Goal: Task Accomplishment & Management: Complete application form

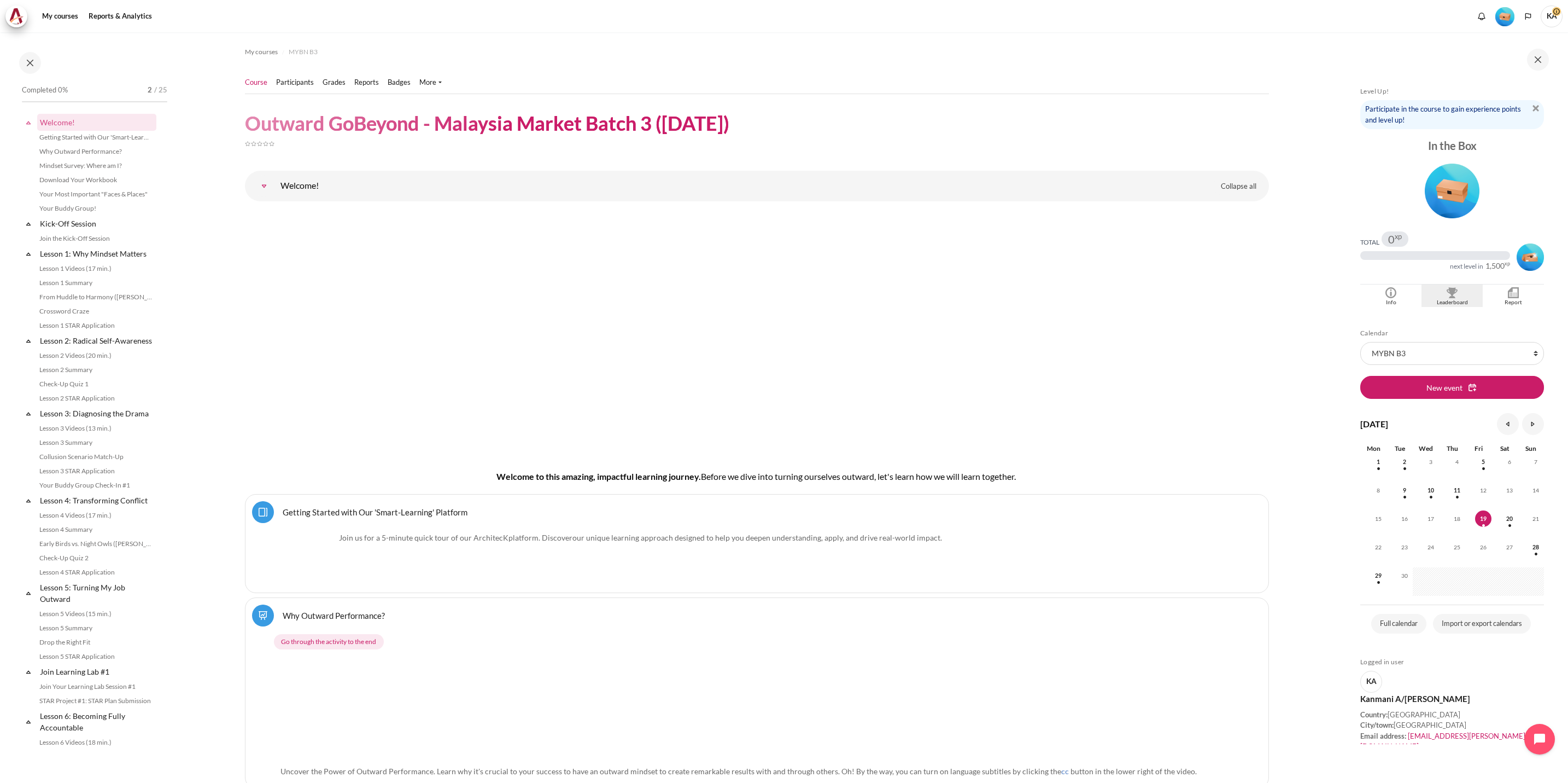
click at [1043, 299] on div "Leaderboard" at bounding box center [1452, 302] width 56 height 8
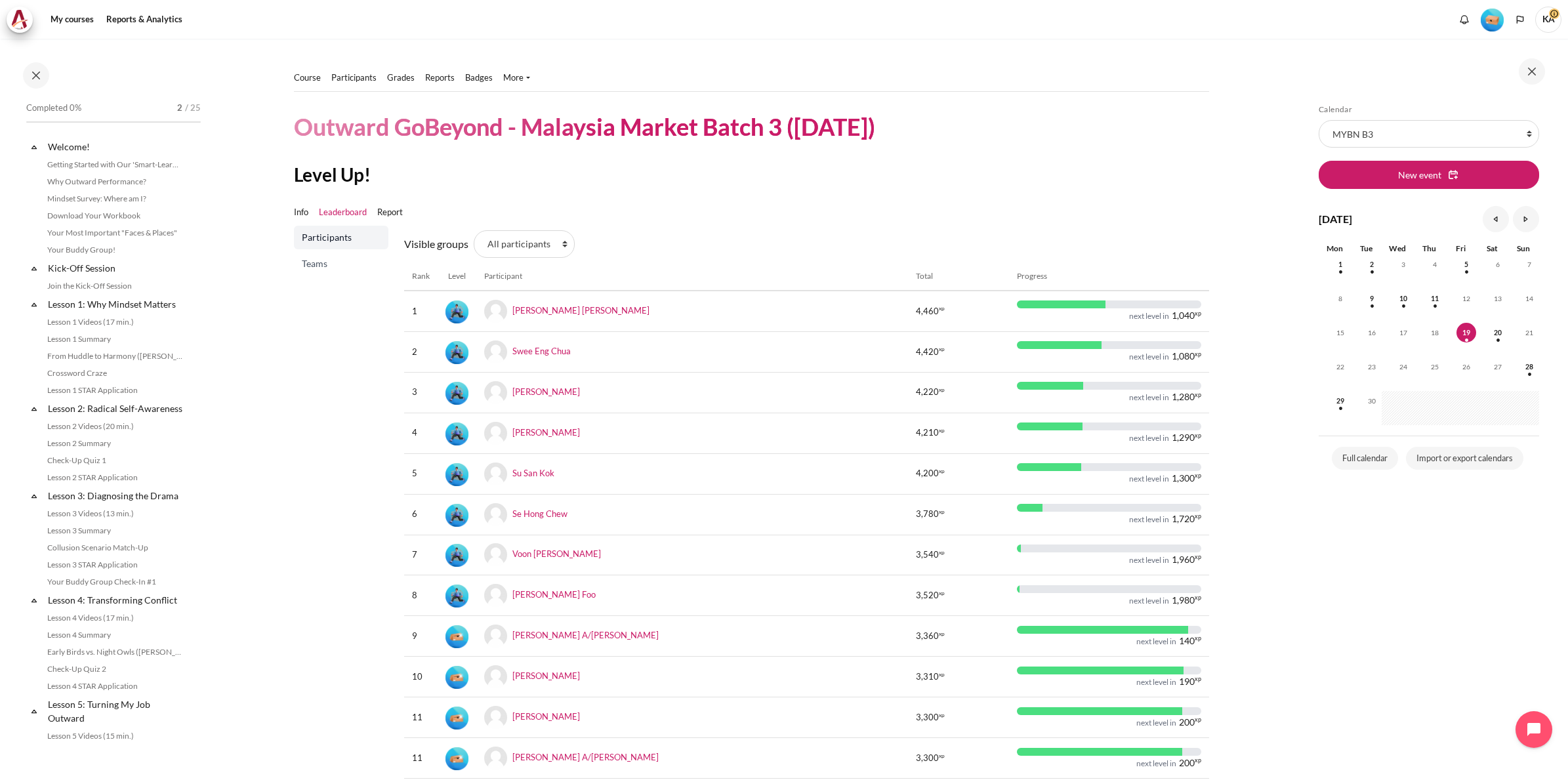
drag, startPoint x: 1836, startPoint y: 0, endPoint x: 1140, endPoint y: 142, distance: 710.3
click at [1140, 142] on div "Course Participants" at bounding box center [752, 485] width 916 height 892
click at [70, 142] on link "Welcome!" at bounding box center [116, 146] width 141 height 18
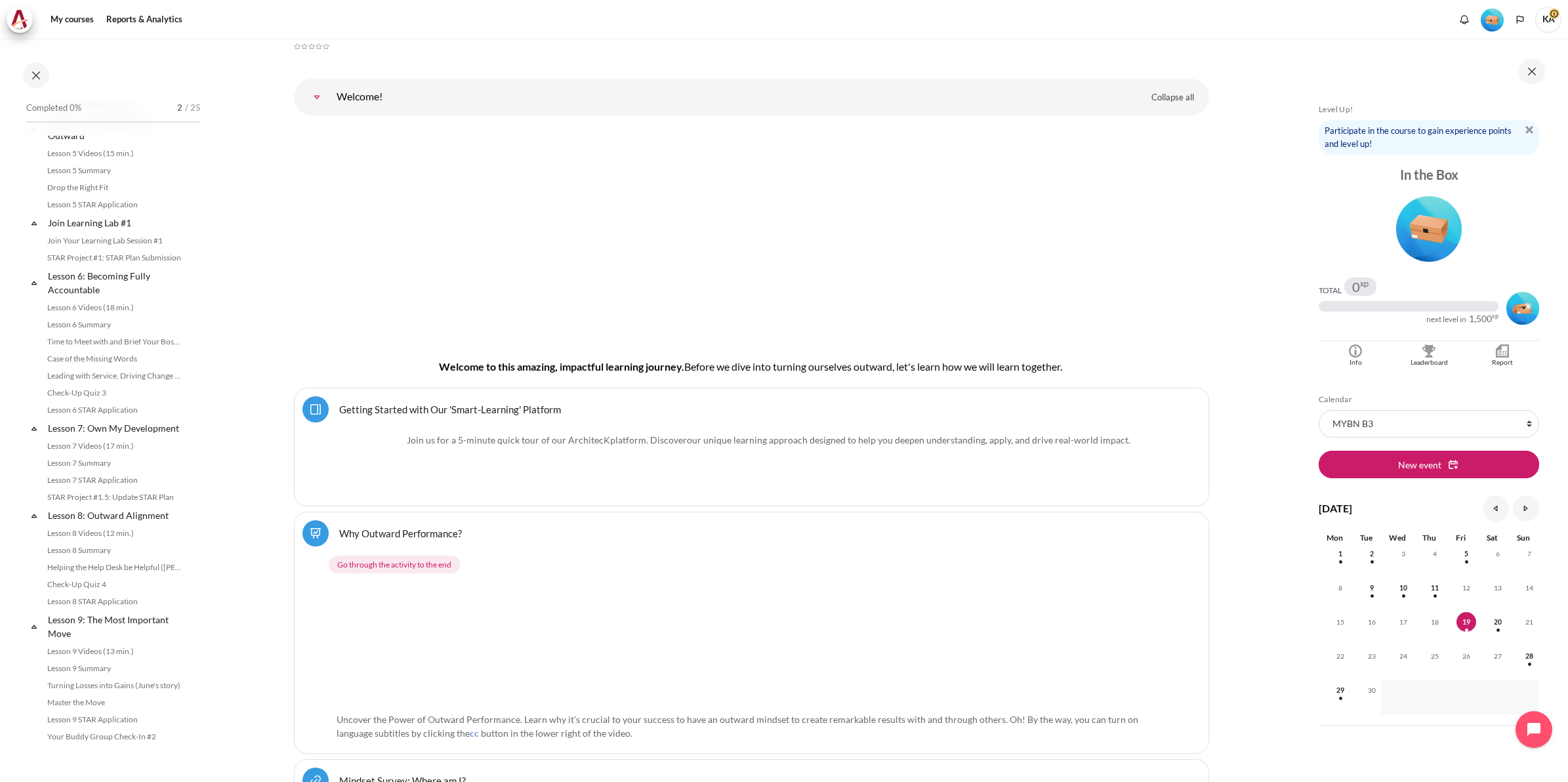
scroll to position [517, 0]
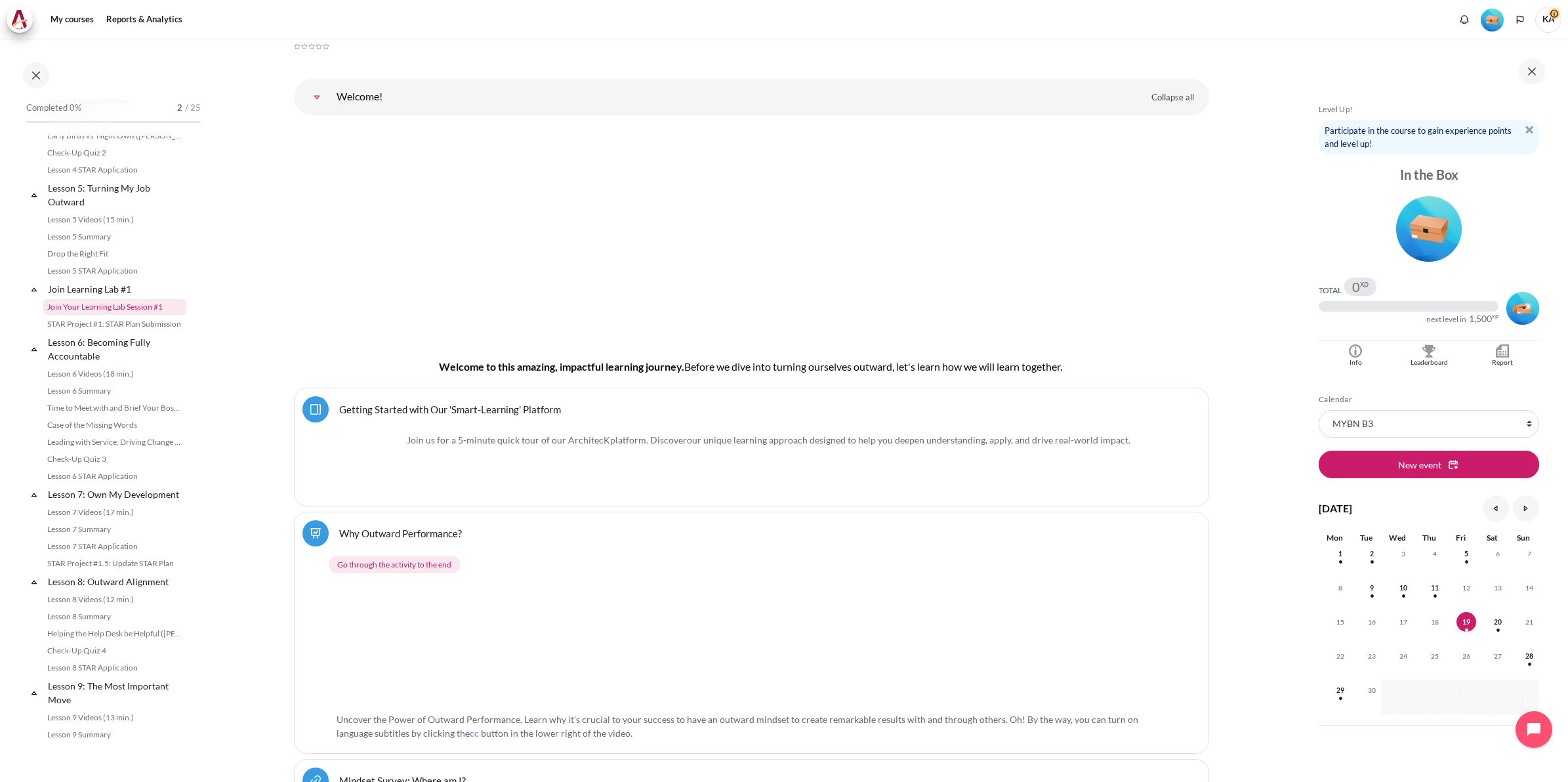
click at [141, 315] on link "Join Your Learning Lab Session #1" at bounding box center [114, 306] width 143 height 16
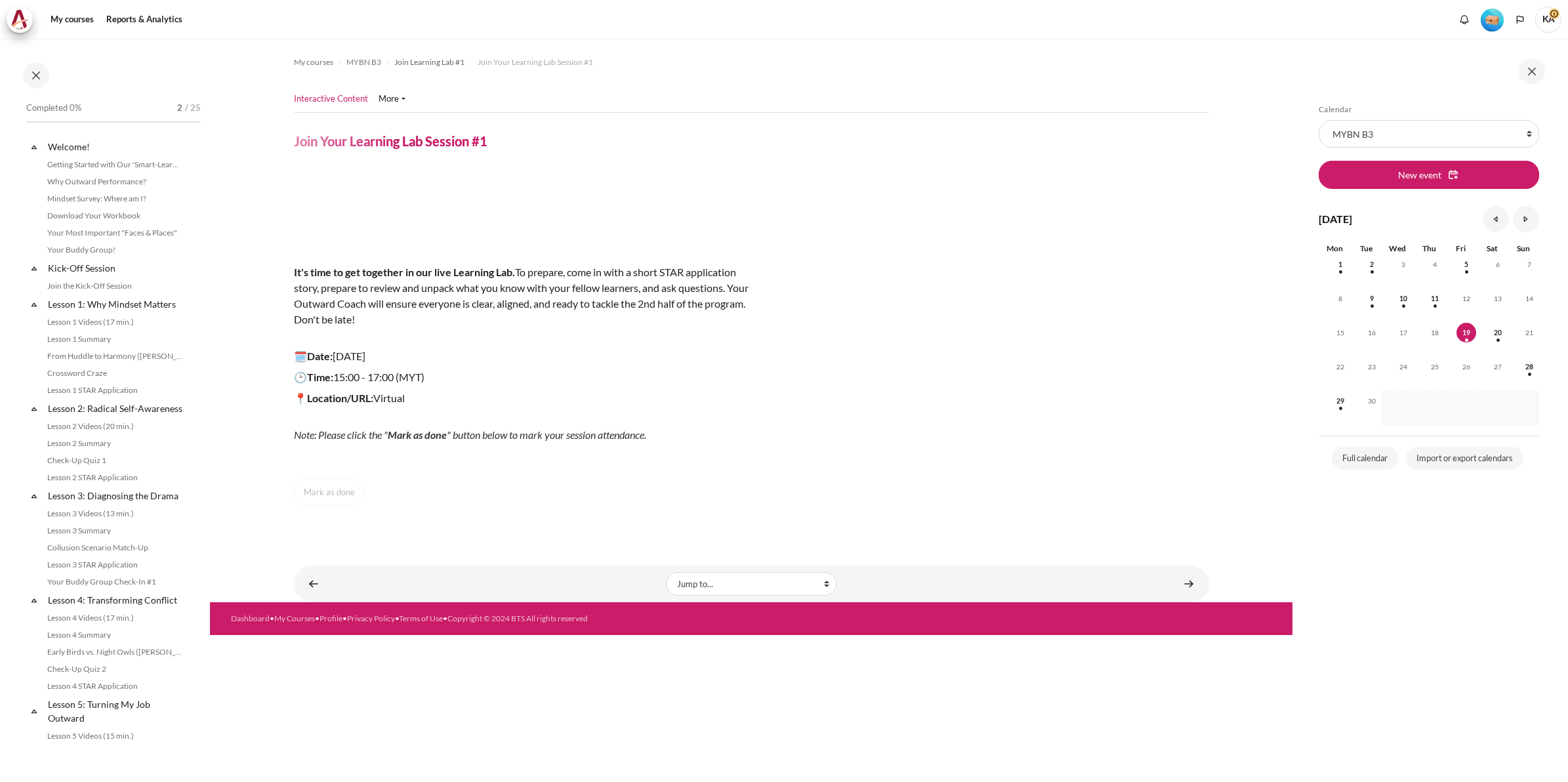
scroll to position [413, 0]
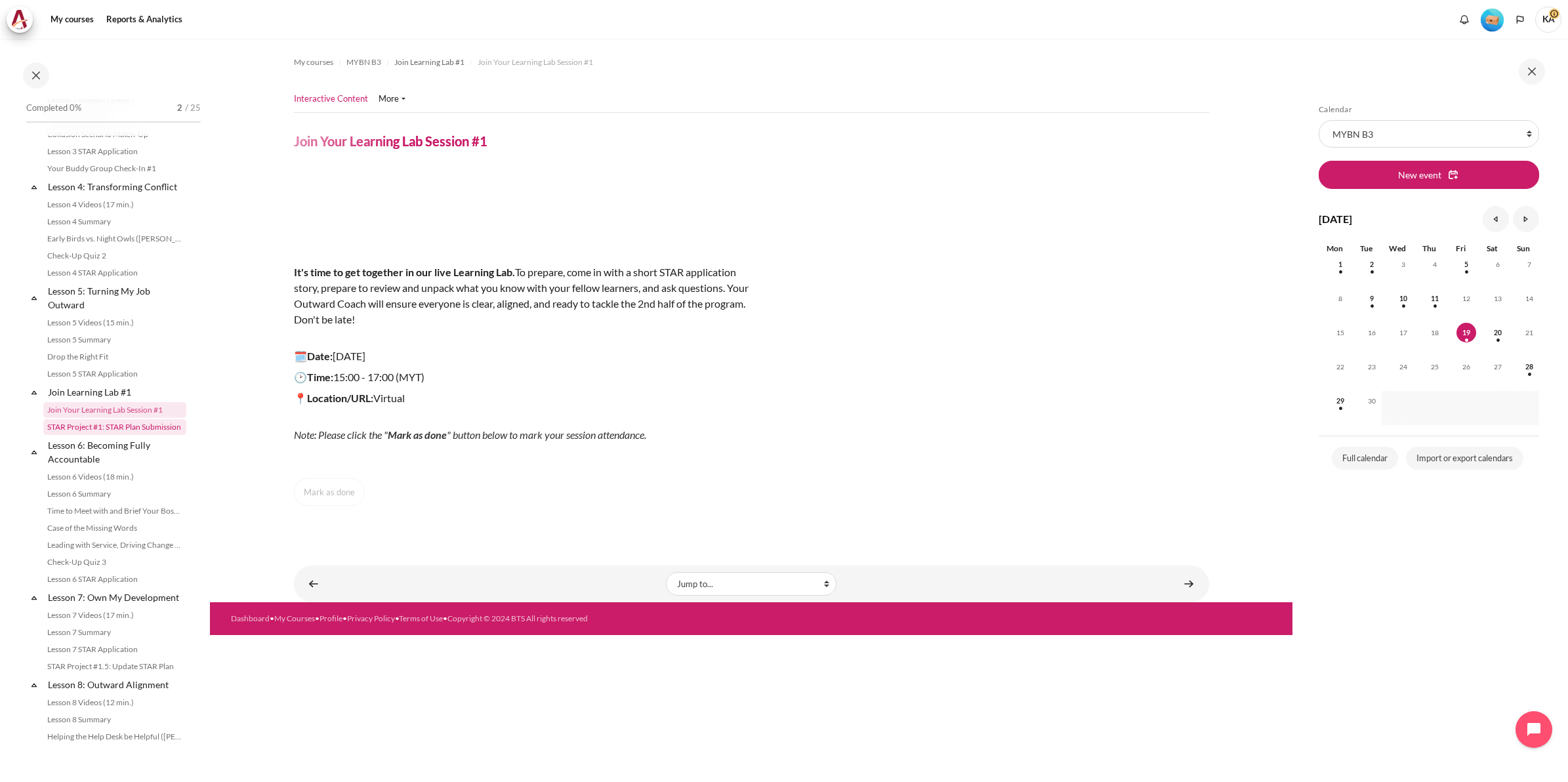
click at [93, 435] on link "STAR Project #1: STAR Plan Submission" at bounding box center [114, 427] width 143 height 16
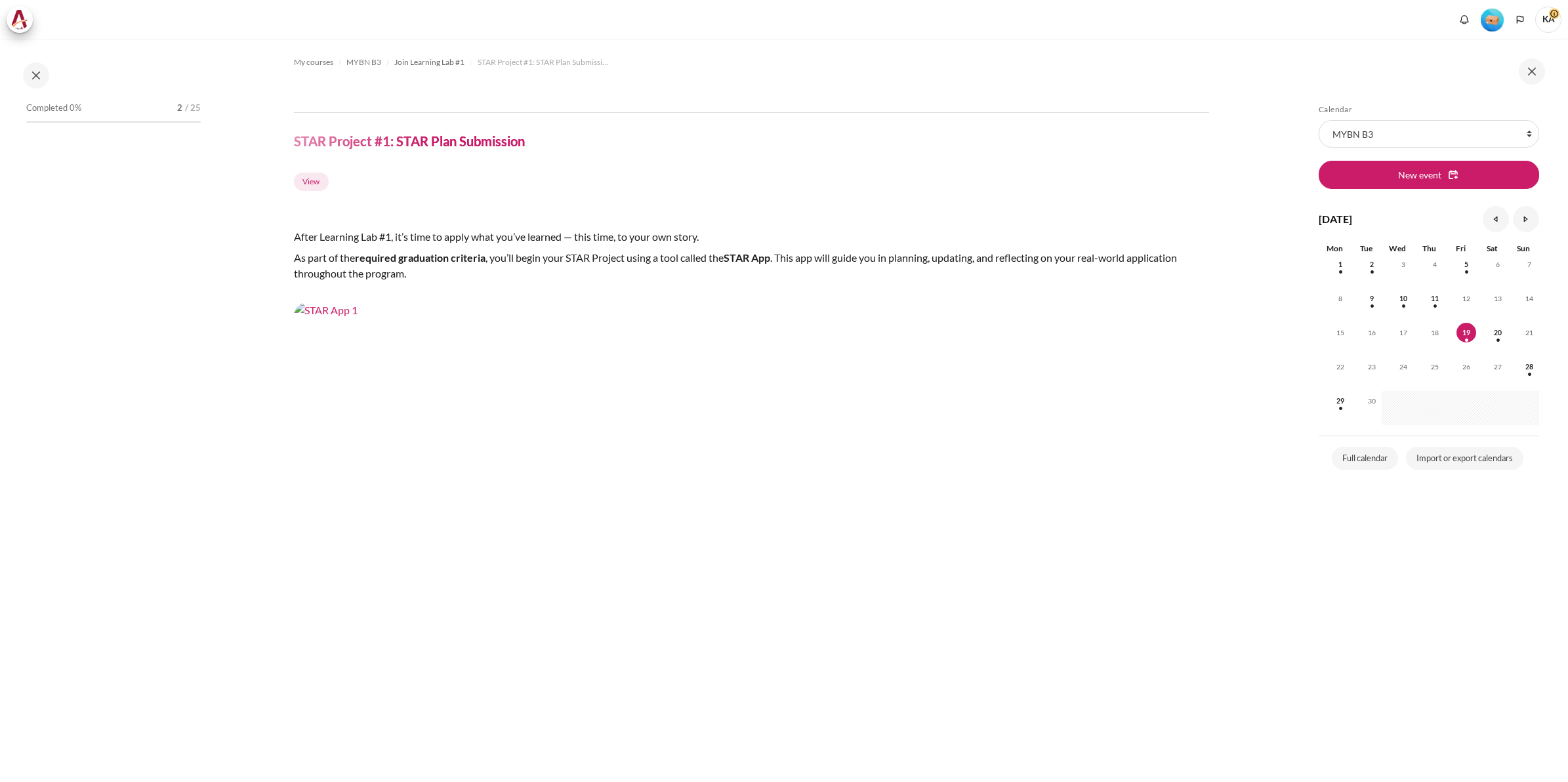
scroll to position [430, 0]
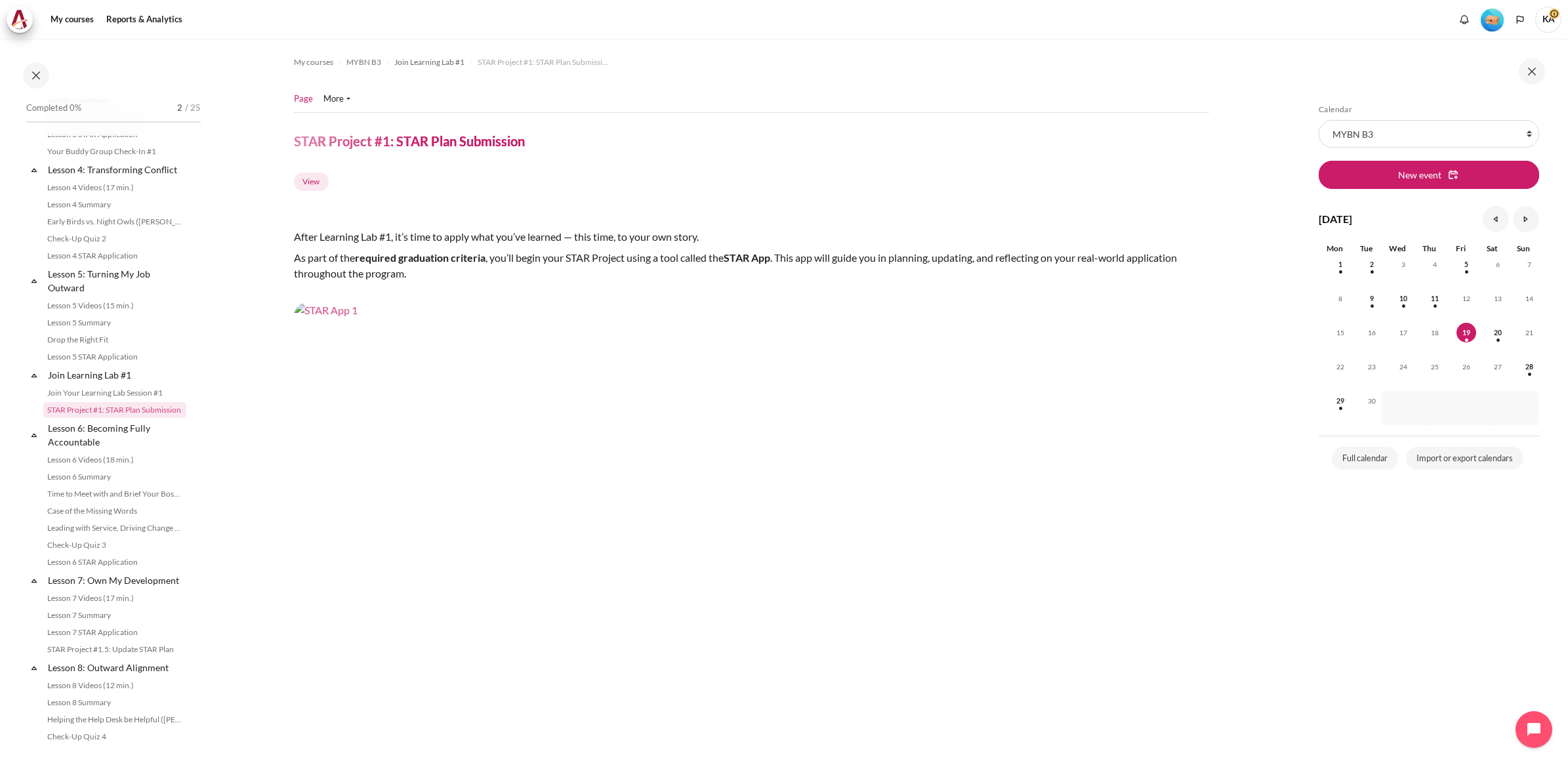
click at [814, 477] on img "Content" at bounding box center [752, 560] width 916 height 515
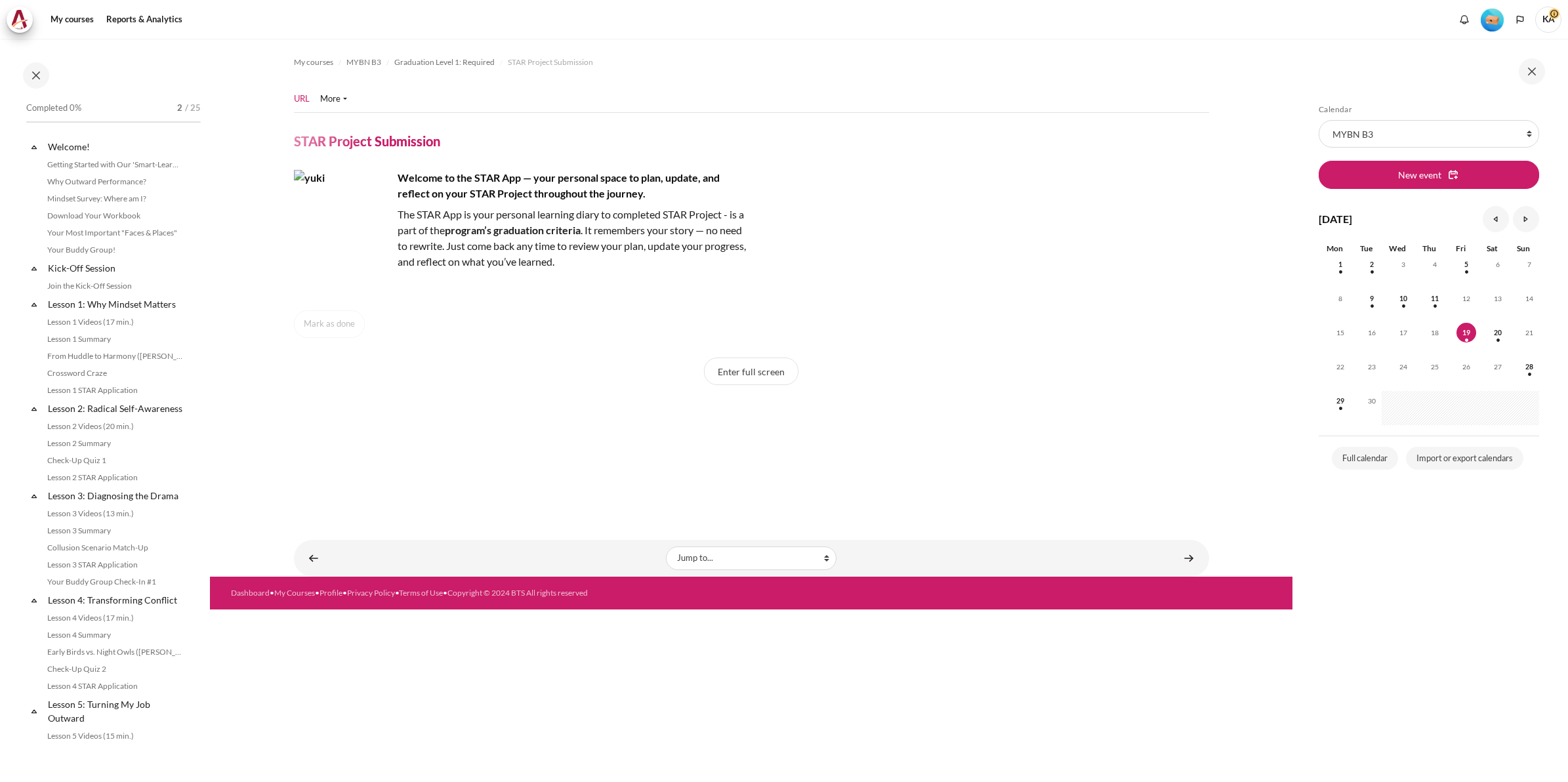
scroll to position [1168, 0]
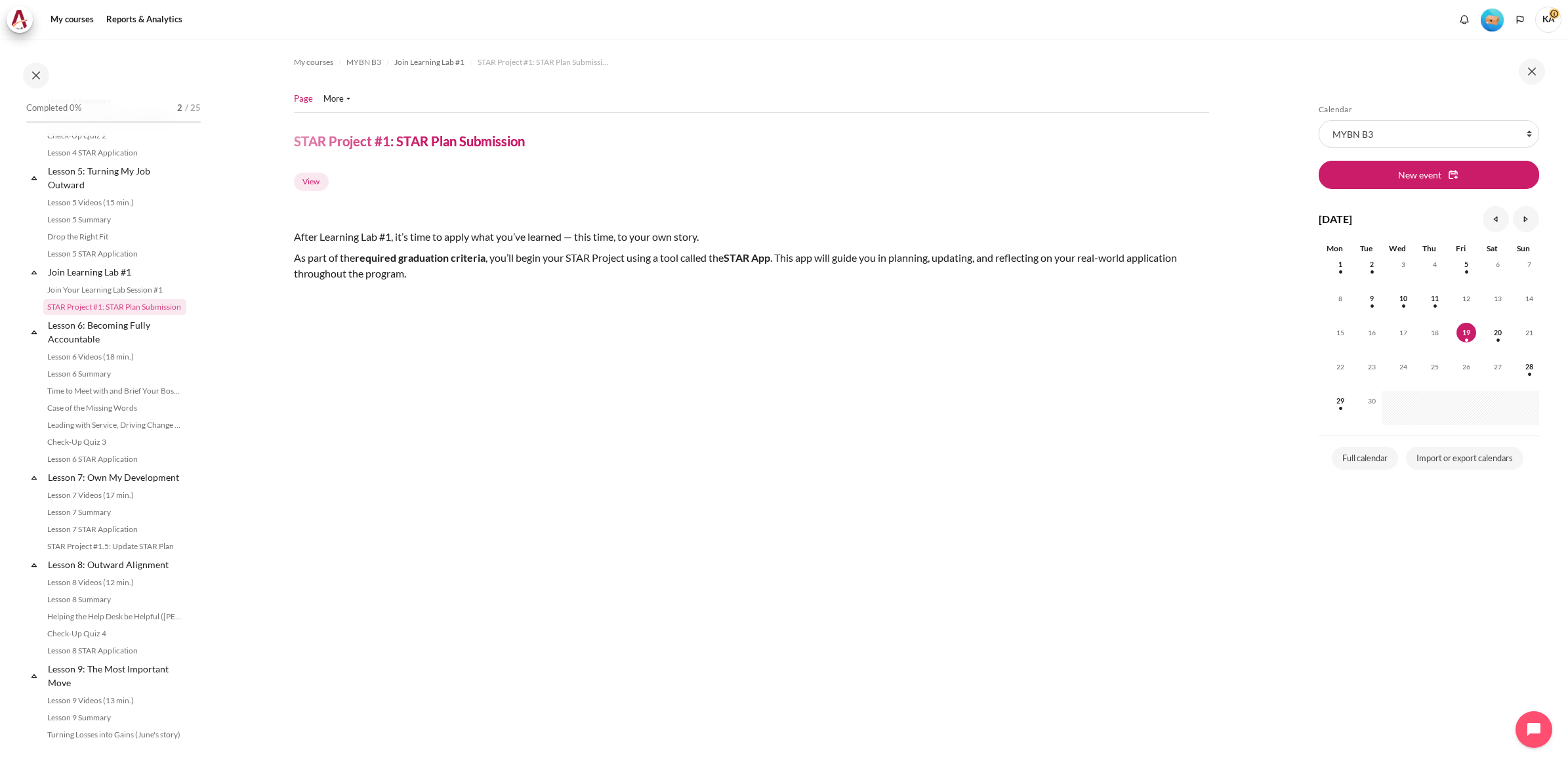
scroll to position [513, 0]
